Goal: Navigation & Orientation: Find specific page/section

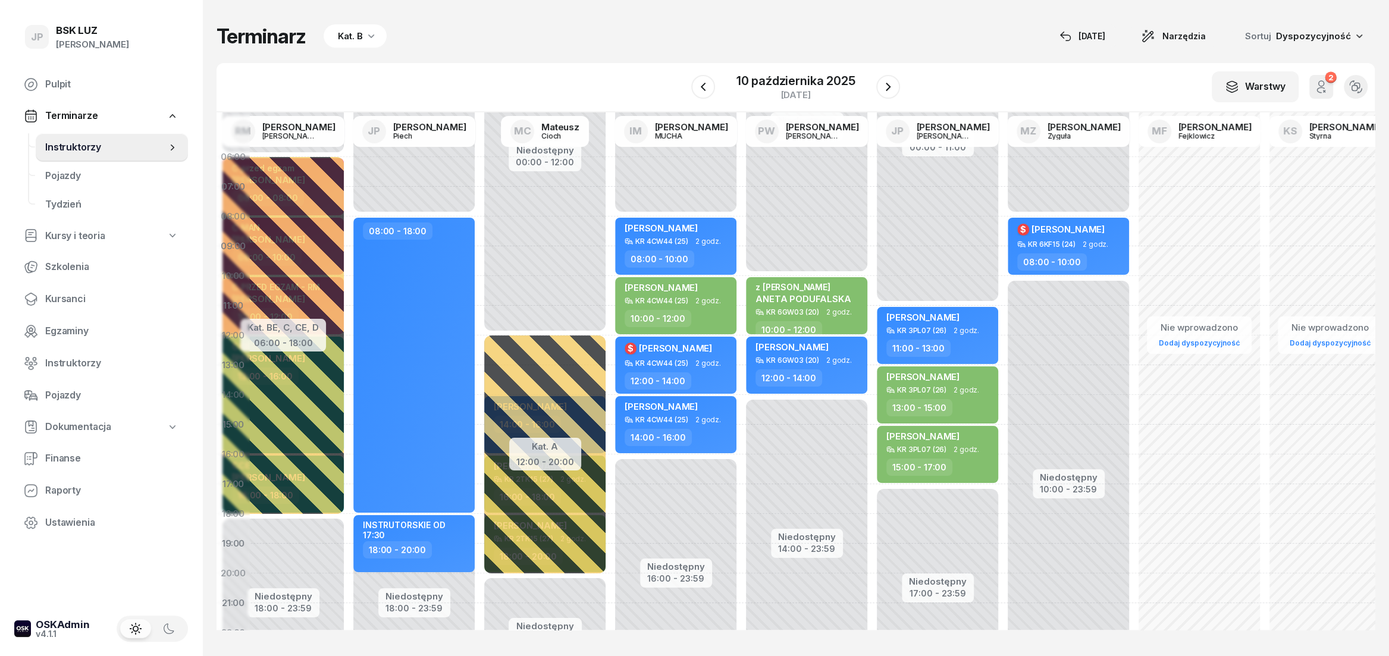
scroll to position [0, 348]
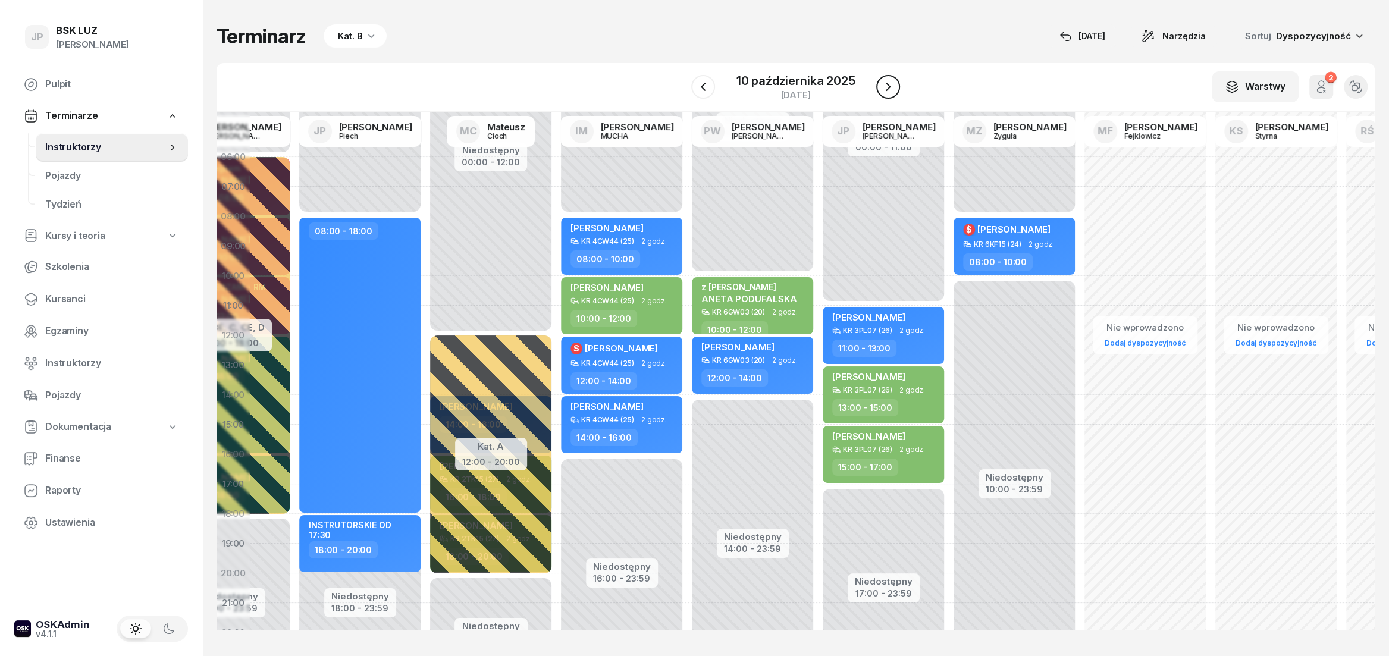
click at [890, 93] on icon "button" at bounding box center [888, 87] width 14 height 14
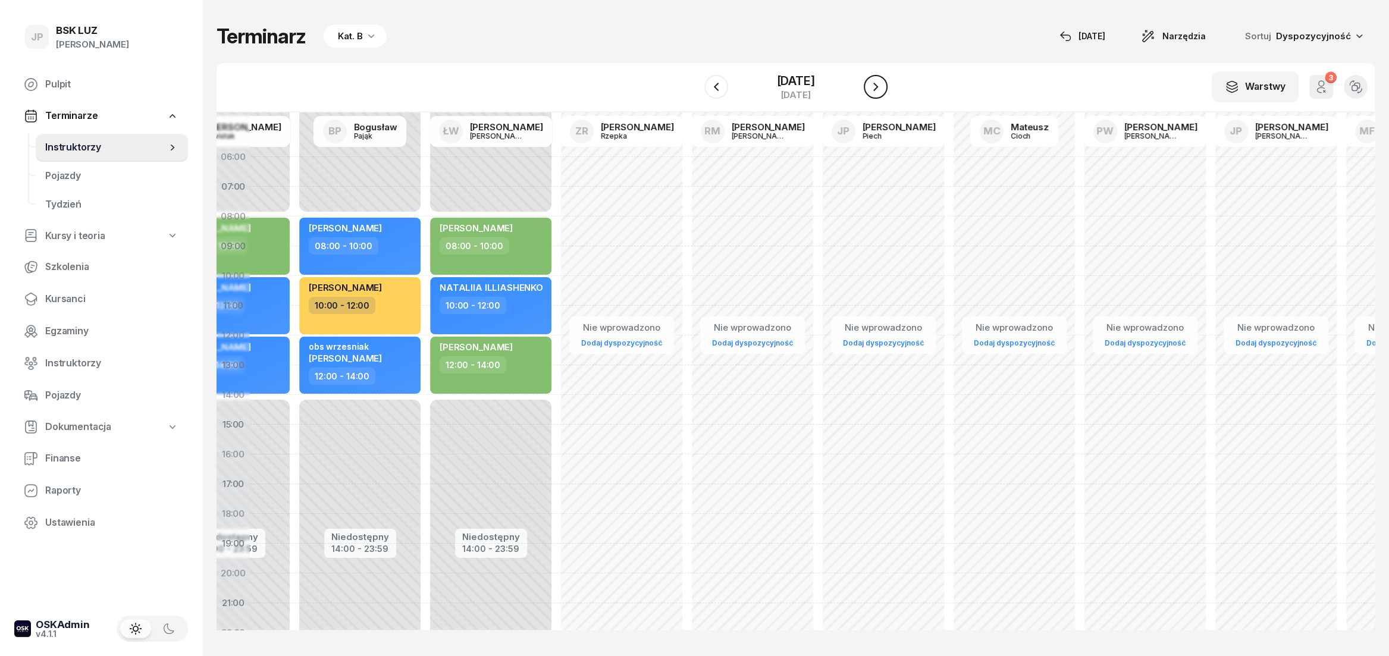
click at [883, 93] on icon "button" at bounding box center [875, 87] width 14 height 14
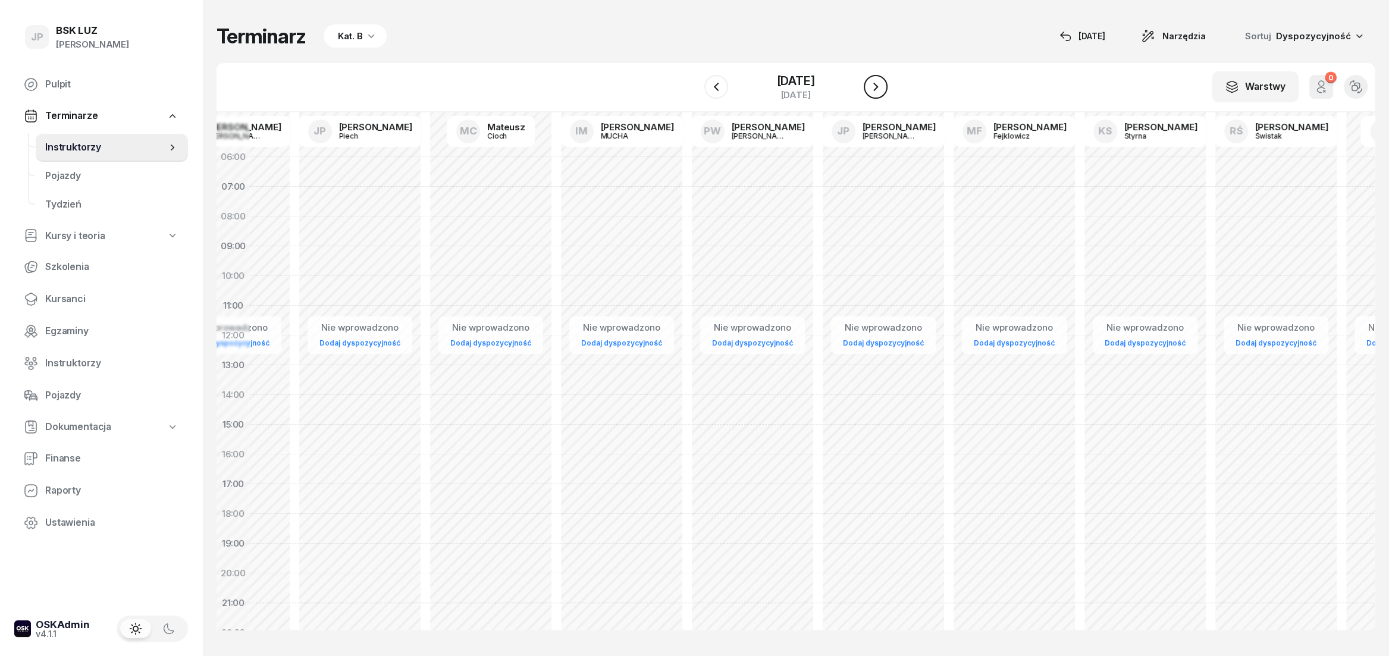
click at [883, 93] on icon "button" at bounding box center [875, 87] width 14 height 14
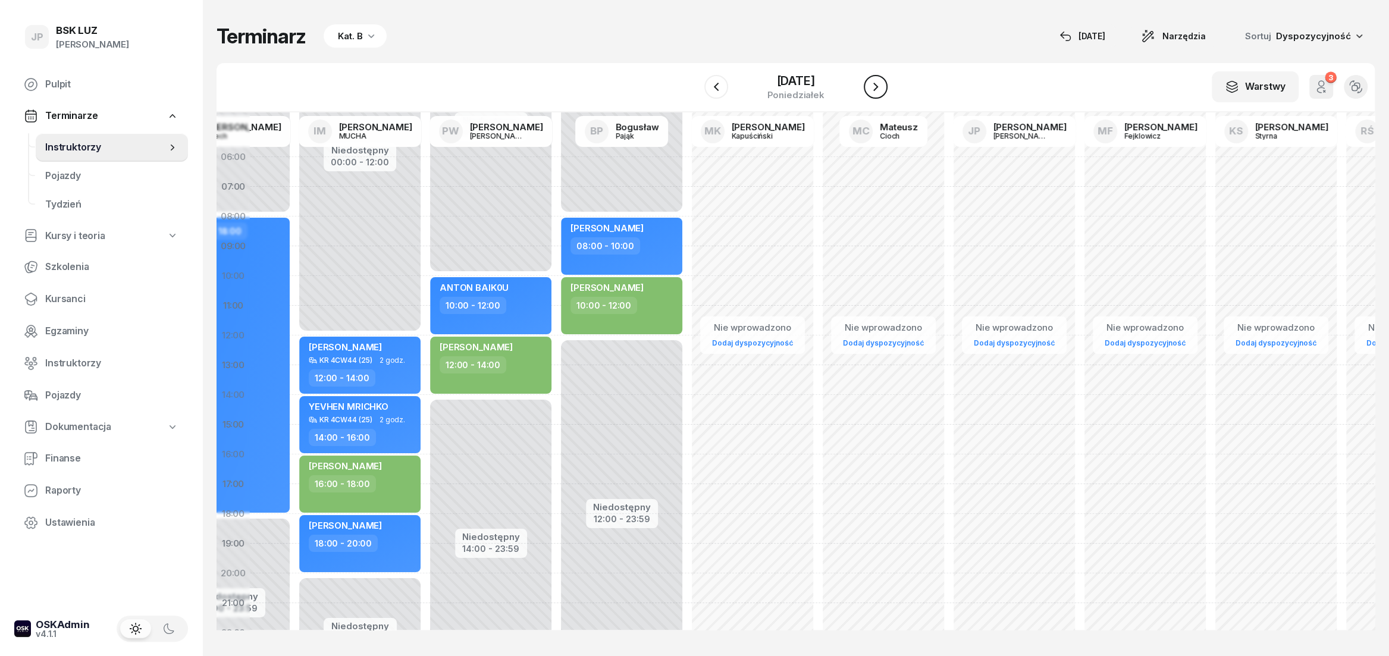
click at [883, 88] on icon "button" at bounding box center [875, 87] width 14 height 14
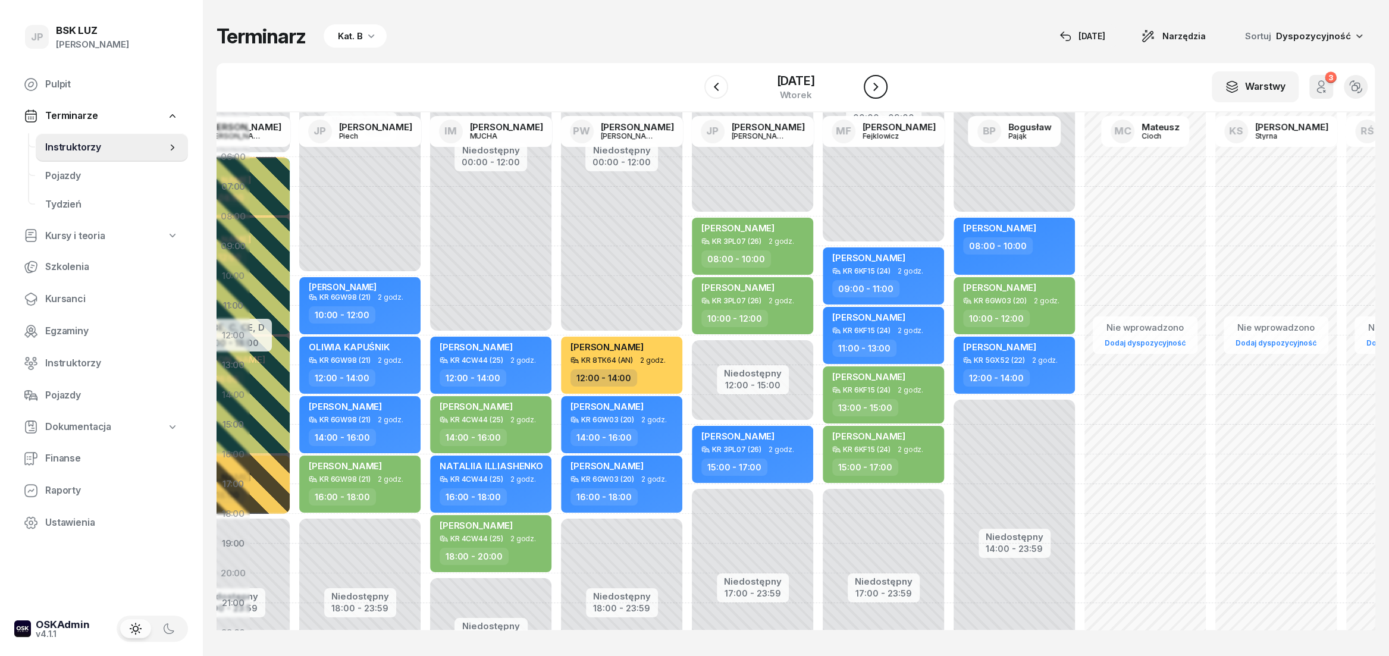
click at [887, 89] on button "button" at bounding box center [876, 87] width 24 height 24
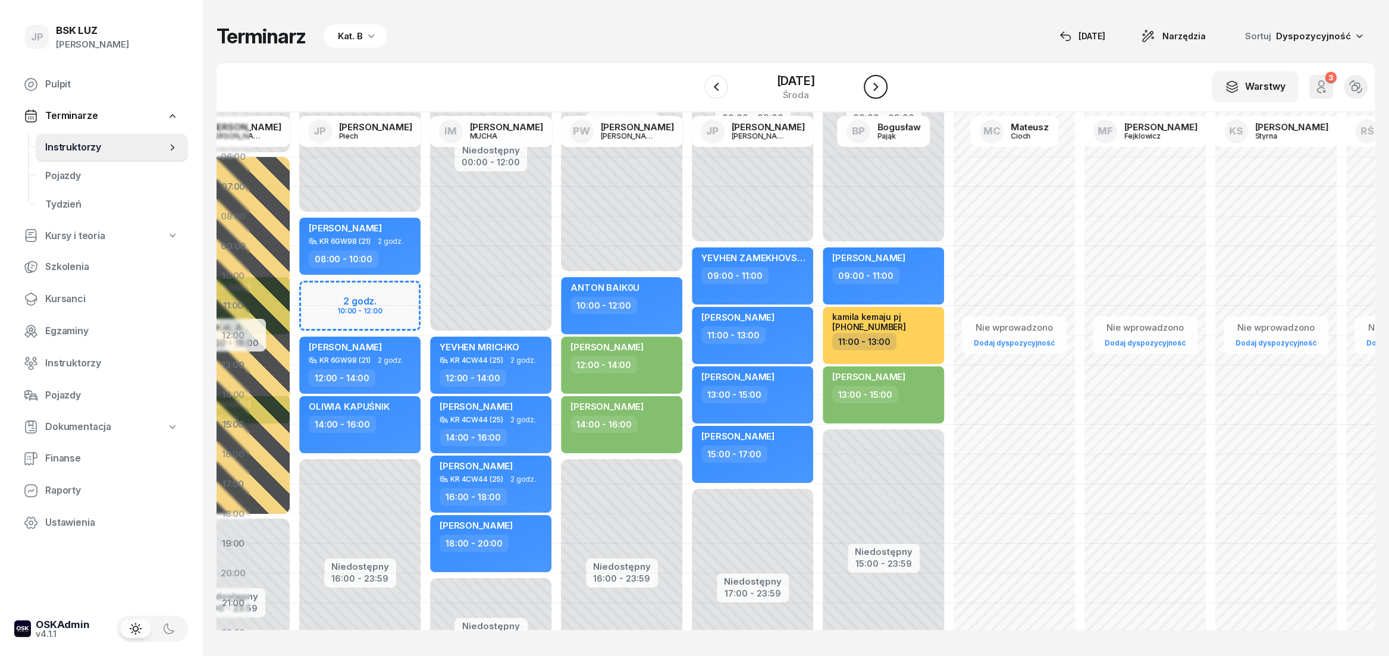
click at [887, 89] on button "button" at bounding box center [876, 87] width 24 height 24
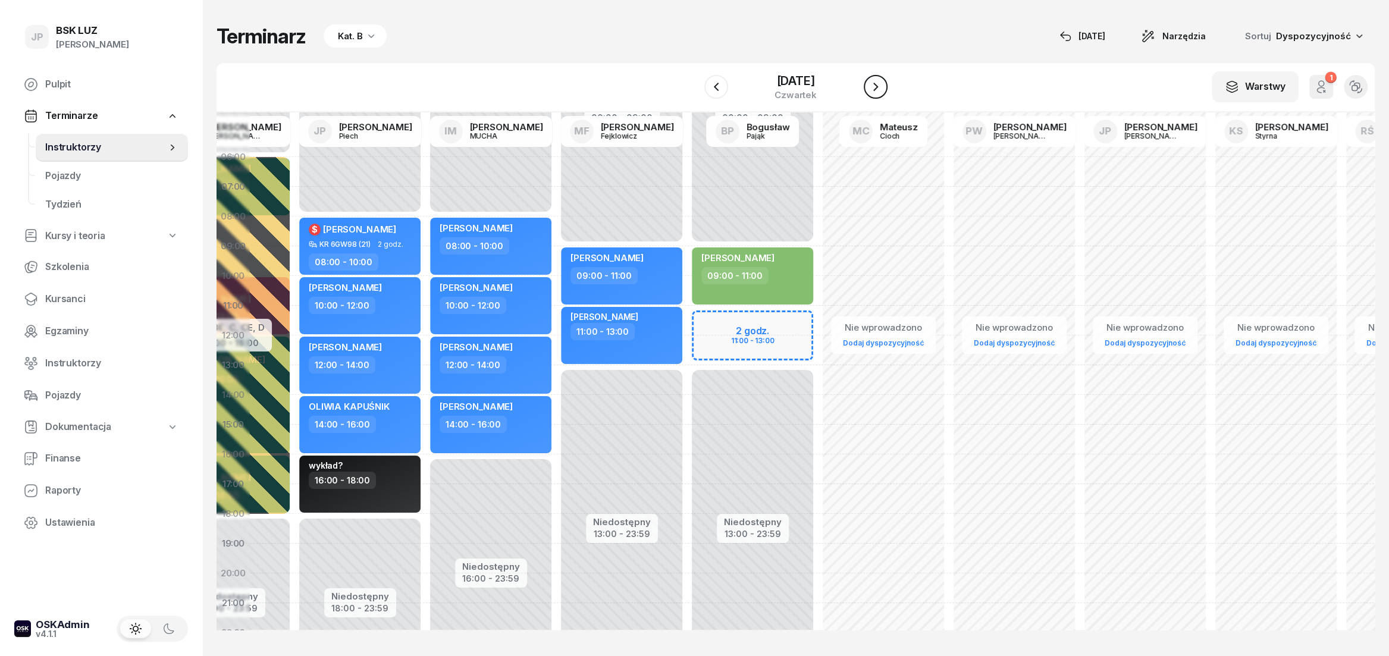
click at [887, 89] on button "button" at bounding box center [876, 87] width 24 height 24
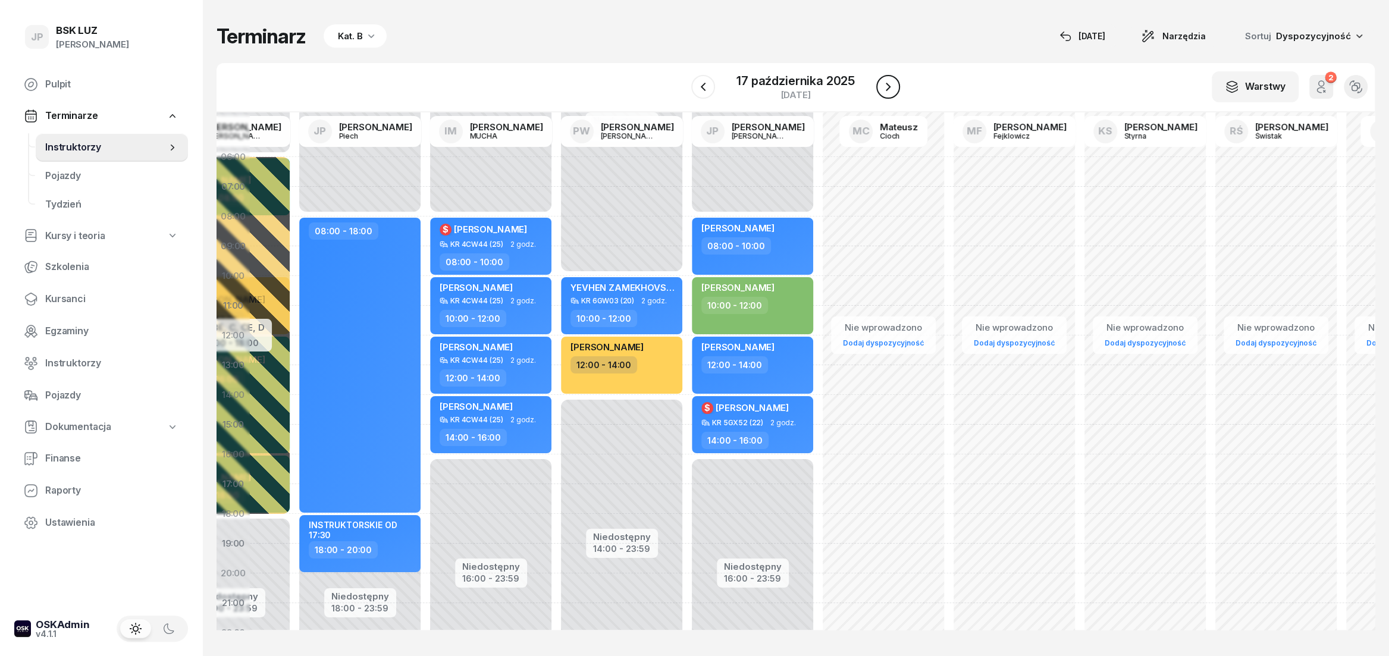
click at [887, 91] on icon "button" at bounding box center [888, 87] width 14 height 14
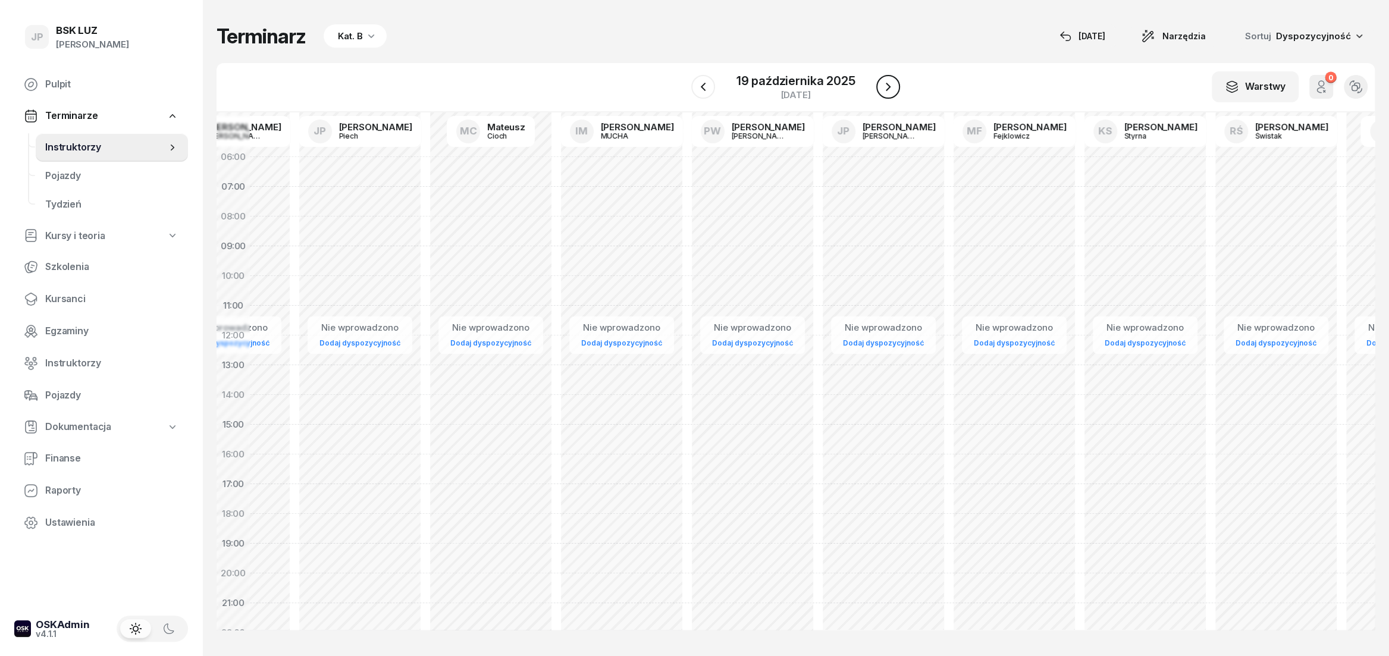
click at [887, 91] on icon "button" at bounding box center [888, 87] width 14 height 14
